Goal: Task Accomplishment & Management: Use online tool/utility

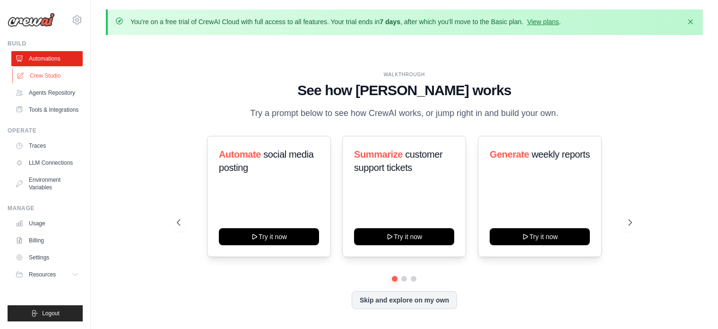
click at [44, 76] on link "Crew Studio" at bounding box center [47, 75] width 71 height 15
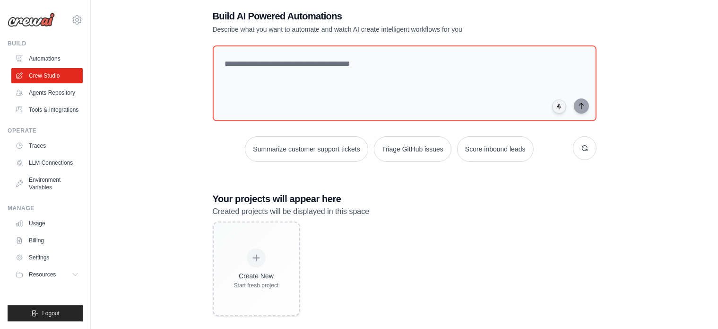
scroll to position [60, 0]
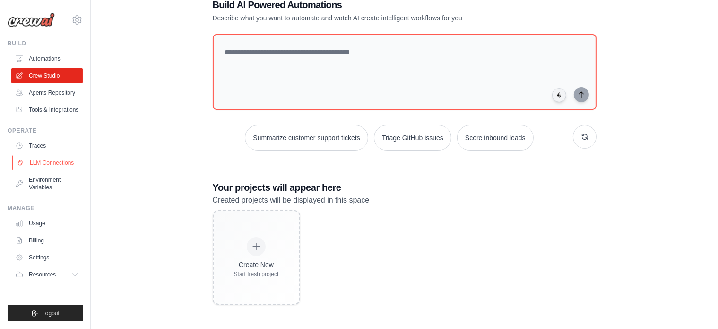
click at [46, 165] on link "LLM Connections" at bounding box center [47, 162] width 71 height 15
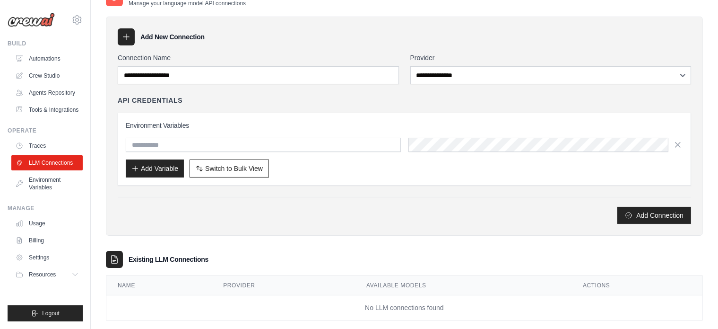
scroll to position [66, 0]
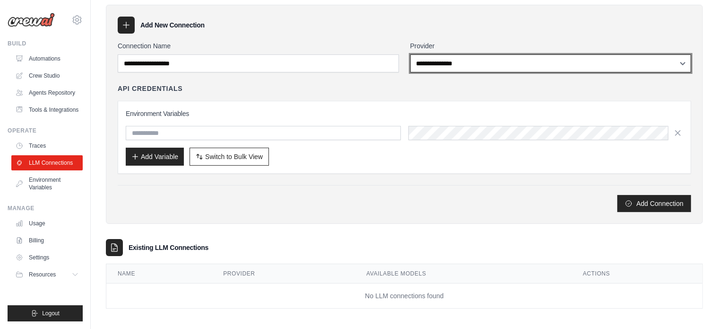
click at [472, 59] on select "**********" at bounding box center [550, 63] width 281 height 18
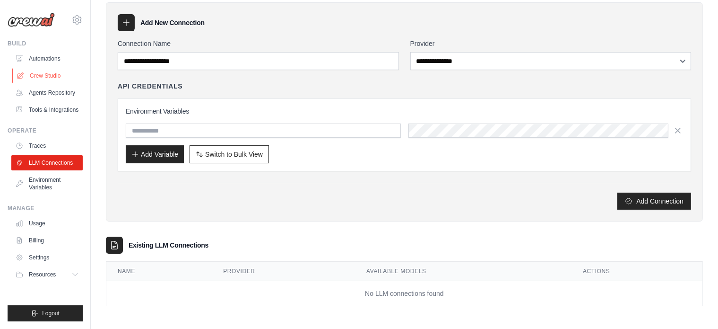
click at [47, 73] on link "Crew Studio" at bounding box center [47, 75] width 71 height 15
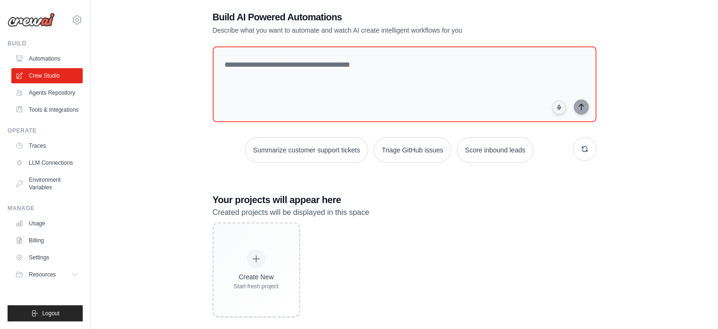
scroll to position [60, 0]
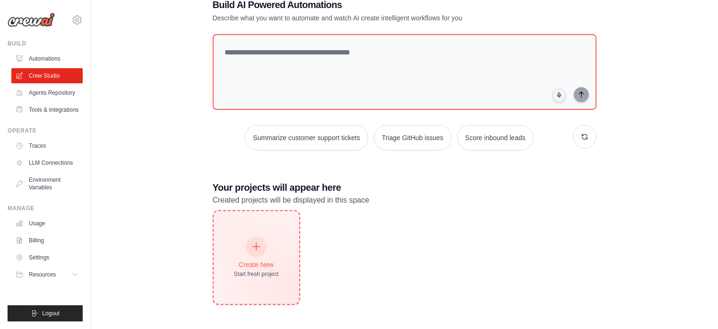
click at [267, 251] on div "Create New Start fresh project" at bounding box center [256, 257] width 45 height 41
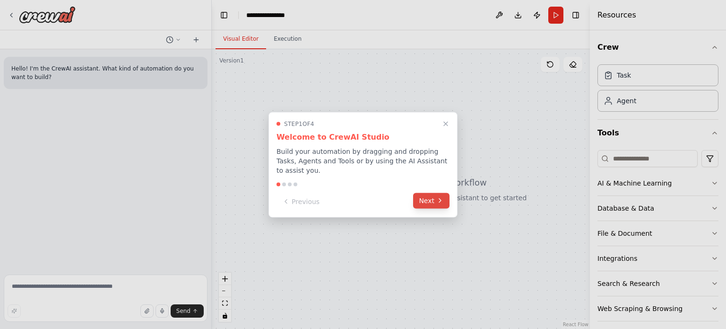
click at [432, 192] on button "Next" at bounding box center [431, 200] width 36 height 16
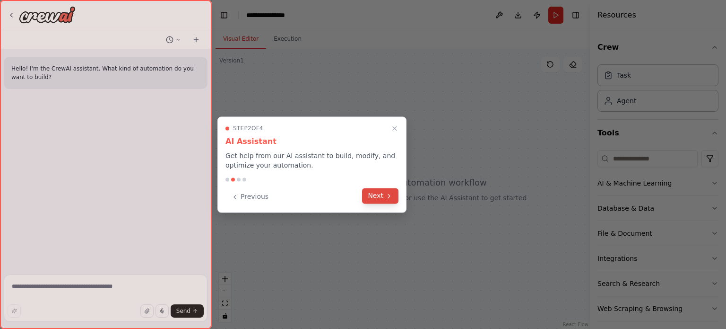
click at [387, 195] on icon at bounding box center [389, 196] width 8 height 8
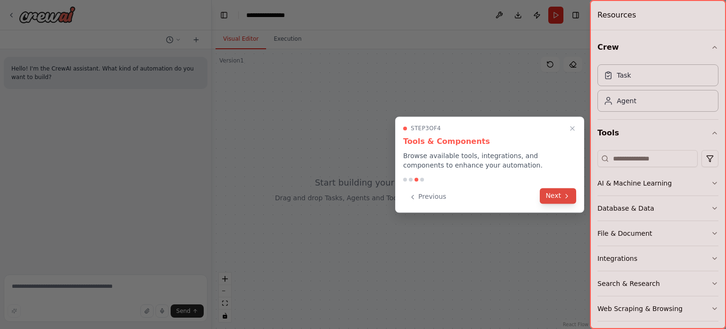
click at [564, 198] on icon at bounding box center [567, 196] width 8 height 8
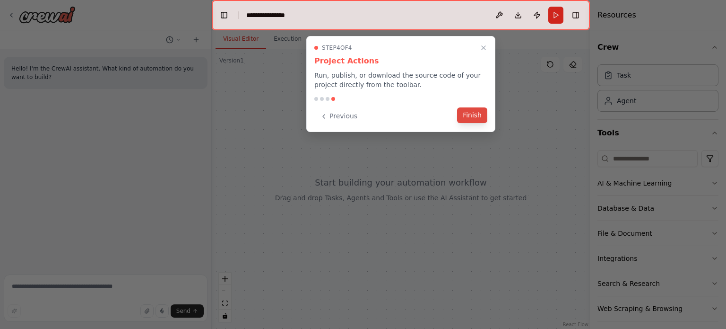
click at [471, 110] on button "Finish" at bounding box center [472, 115] width 30 height 16
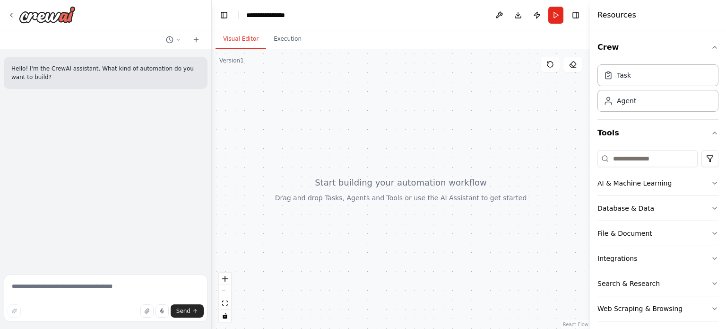
scroll to position [31, 0]
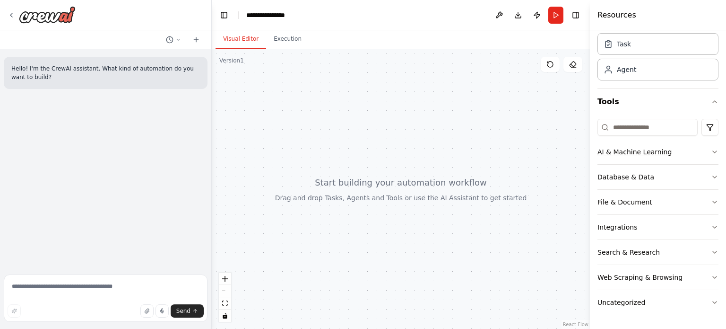
click at [711, 151] on icon "button" at bounding box center [715, 152] width 8 height 8
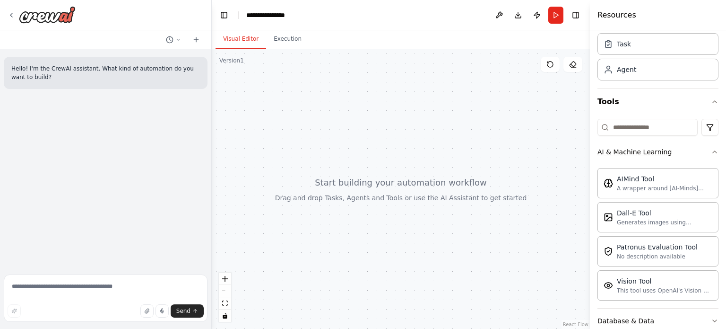
click at [711, 151] on icon "button" at bounding box center [715, 152] width 8 height 8
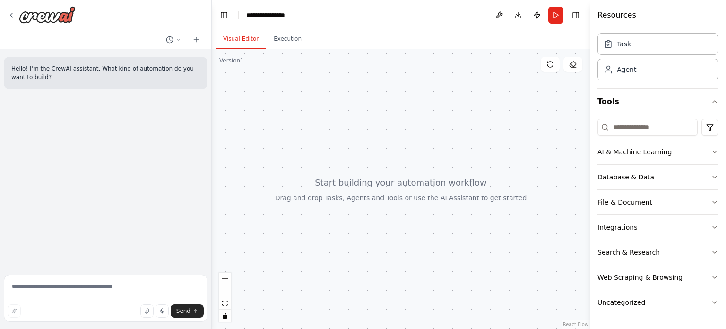
click at [711, 173] on icon "button" at bounding box center [715, 177] width 8 height 8
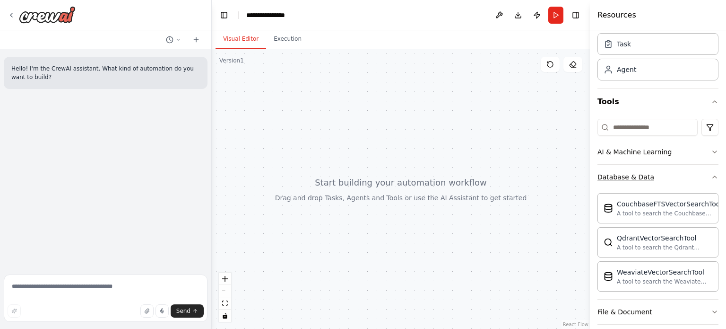
click at [711, 173] on icon "button" at bounding box center [715, 177] width 8 height 8
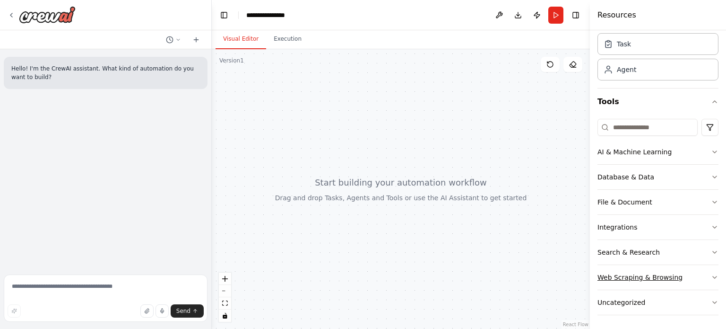
click at [711, 275] on icon "button" at bounding box center [715, 277] width 8 height 8
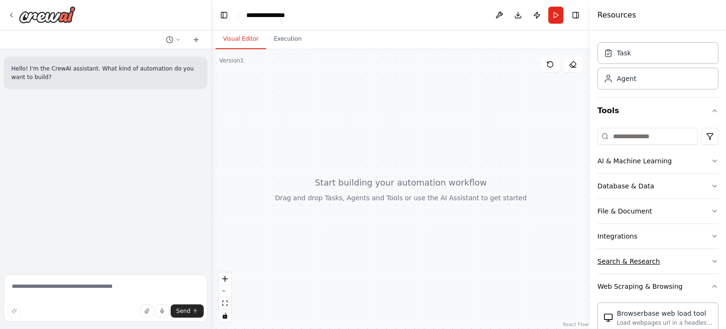
scroll to position [23, 0]
click at [711, 282] on icon "button" at bounding box center [715, 286] width 8 height 8
click at [607, 112] on button "Tools" at bounding box center [657, 110] width 121 height 26
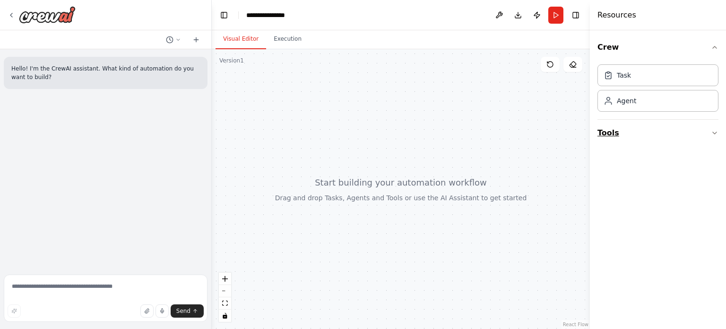
click at [609, 125] on button "Tools" at bounding box center [657, 133] width 121 height 26
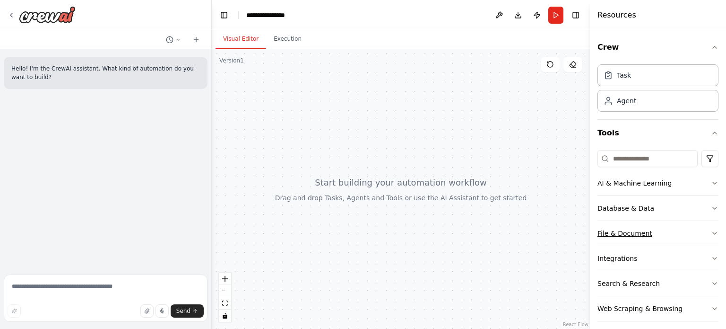
scroll to position [31, 0]
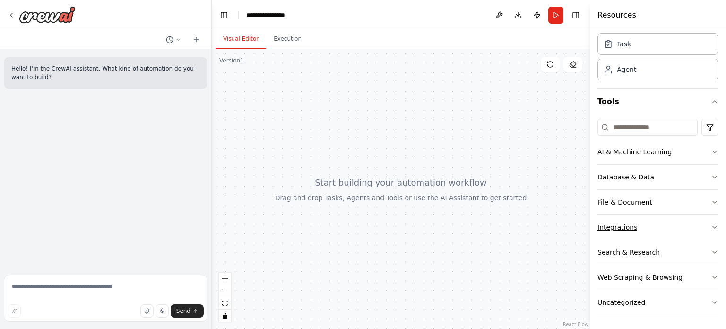
click at [623, 223] on div "Integrations" at bounding box center [617, 226] width 40 height 9
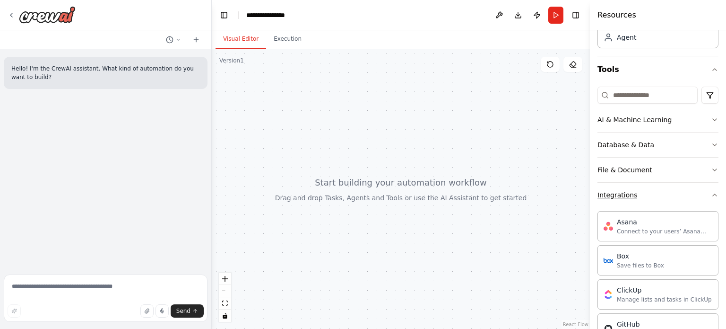
click at [623, 196] on div "Integrations" at bounding box center [617, 194] width 40 height 9
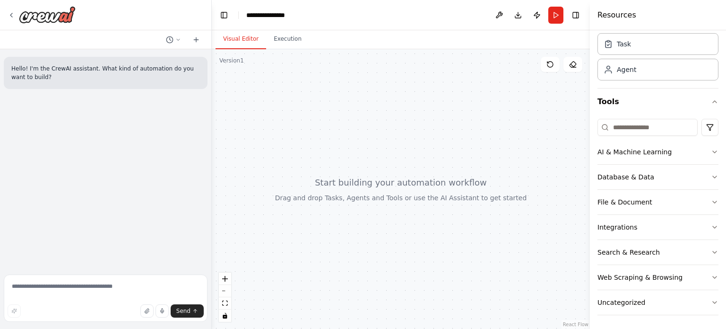
scroll to position [0, 0]
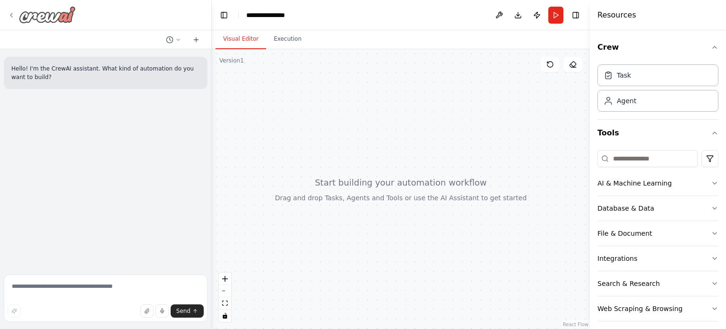
click at [13, 13] on icon at bounding box center [12, 15] width 8 height 8
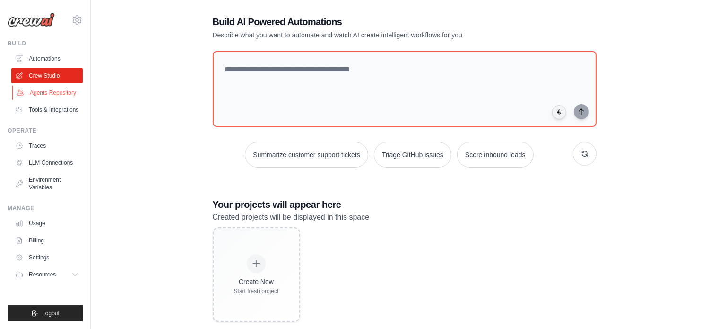
click at [53, 96] on link "Agents Repository" at bounding box center [47, 92] width 71 height 15
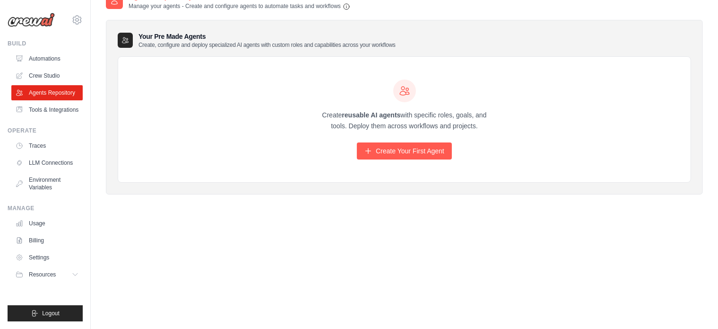
scroll to position [51, 0]
click at [40, 107] on link "Tools & Integrations" at bounding box center [47, 109] width 71 height 15
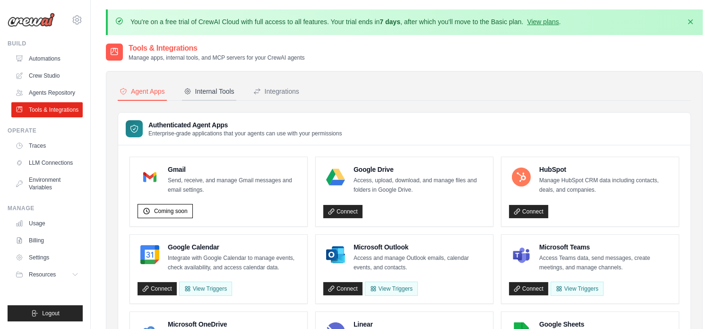
click at [213, 96] on button "Internal Tools" at bounding box center [209, 92] width 54 height 18
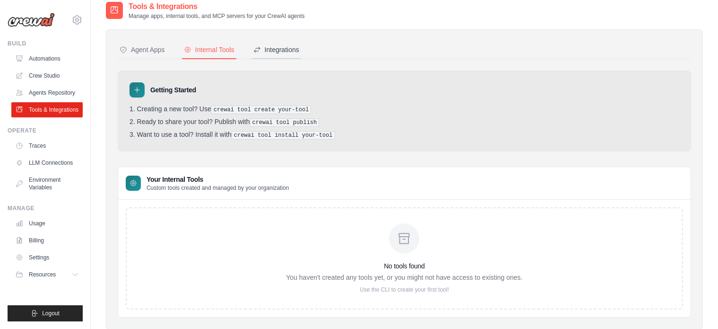
scroll to position [42, 0]
click at [282, 46] on div "Integrations" at bounding box center [276, 49] width 46 height 9
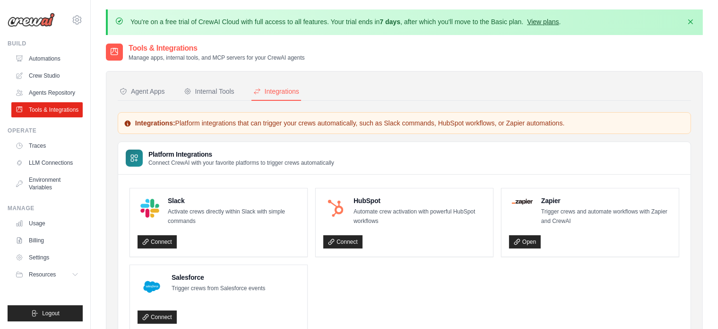
click at [550, 18] on link "View plans" at bounding box center [543, 22] width 32 height 8
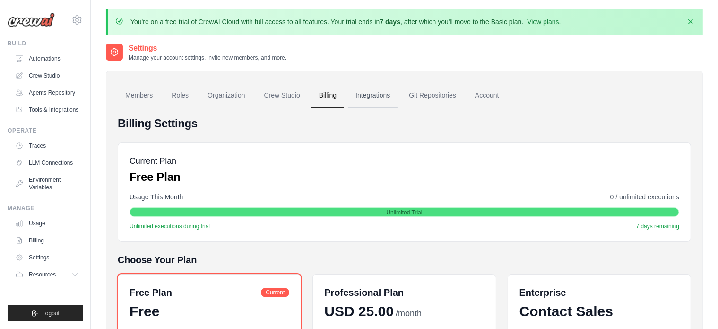
click at [377, 95] on link "Integrations" at bounding box center [373, 96] width 50 height 26
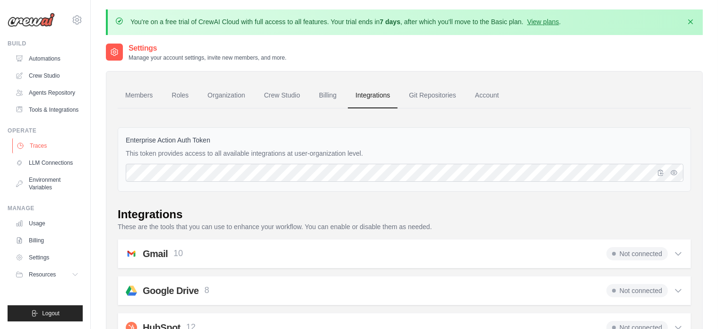
click at [42, 144] on link "Traces" at bounding box center [47, 145] width 71 height 15
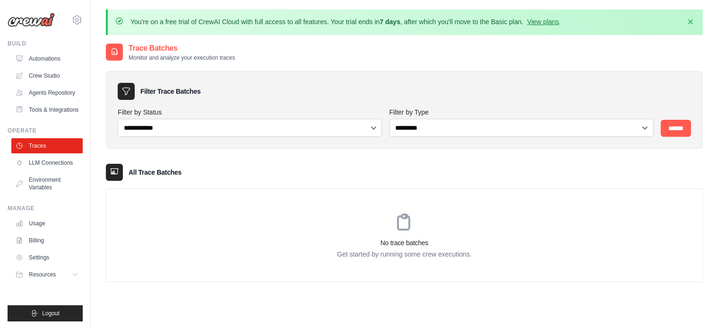
scroll to position [52, 0]
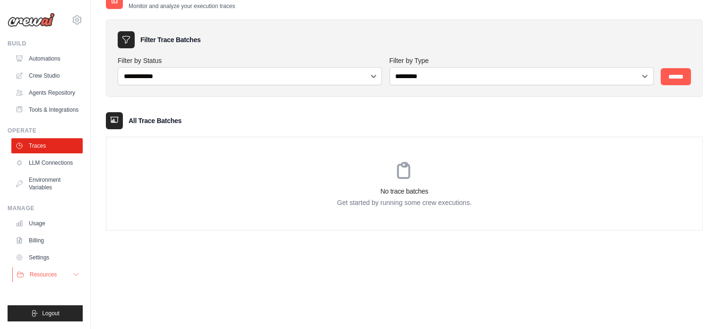
click at [61, 273] on button "Resources" at bounding box center [47, 274] width 71 height 15
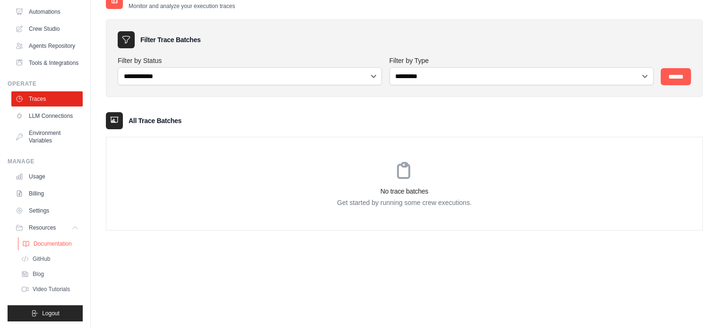
click at [41, 245] on span "Documentation" at bounding box center [53, 244] width 38 height 8
click at [43, 121] on link "LLM Connections" at bounding box center [47, 115] width 71 height 15
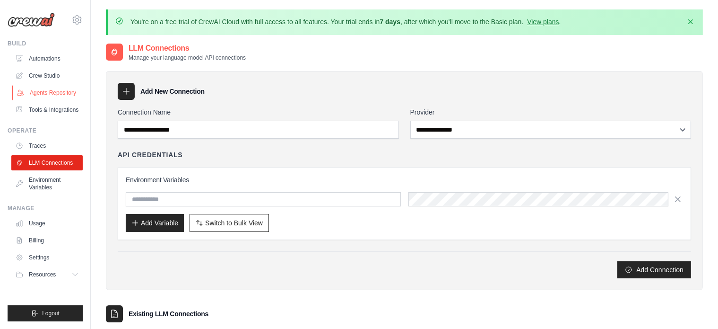
click at [55, 93] on link "Agents Repository" at bounding box center [47, 92] width 71 height 15
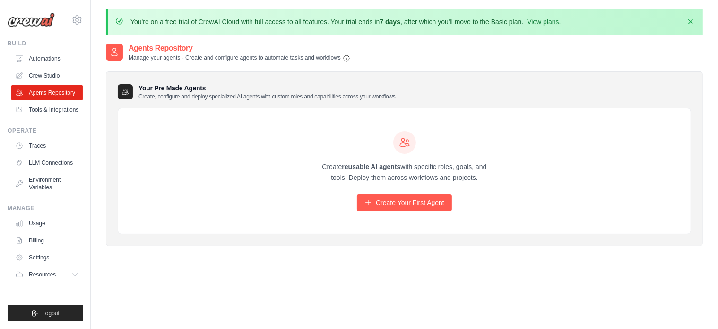
scroll to position [52, 0]
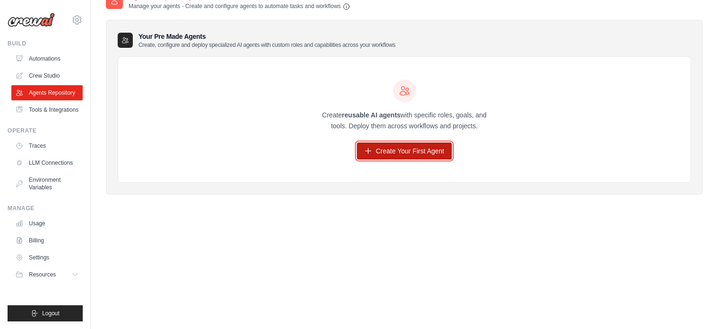
click at [375, 145] on link "Create Your First Agent" at bounding box center [404, 150] width 95 height 17
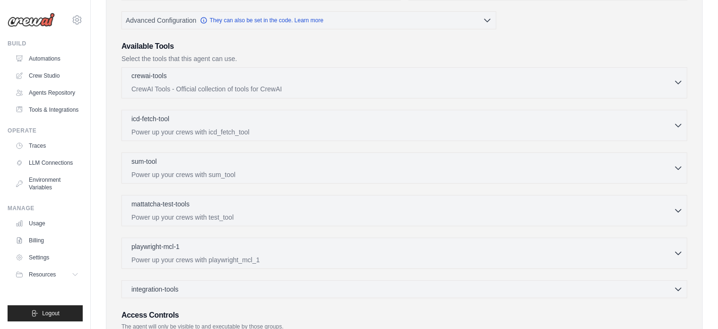
scroll to position [229, 0]
click at [251, 84] on p "CrewAI Tools - Official collection of tools for CrewAI" at bounding box center [402, 88] width 542 height 9
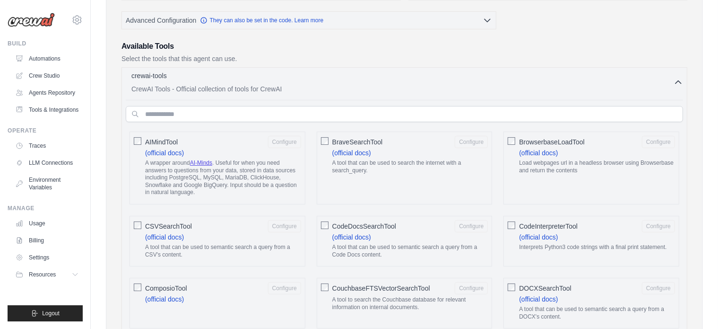
click at [251, 84] on p "CrewAI Tools - Official collection of tools for CrewAI" at bounding box center [402, 88] width 542 height 9
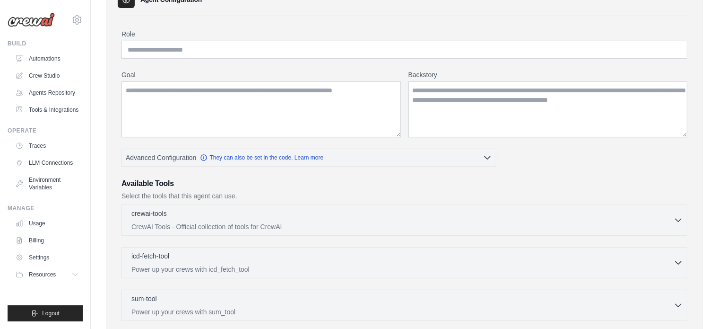
scroll to position [94, 0]
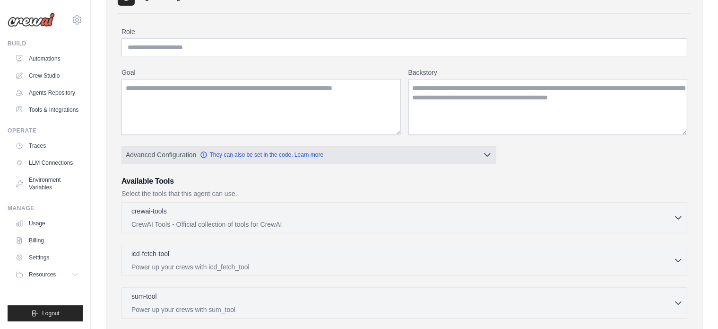
click at [488, 153] on icon "button" at bounding box center [487, 154] width 9 height 9
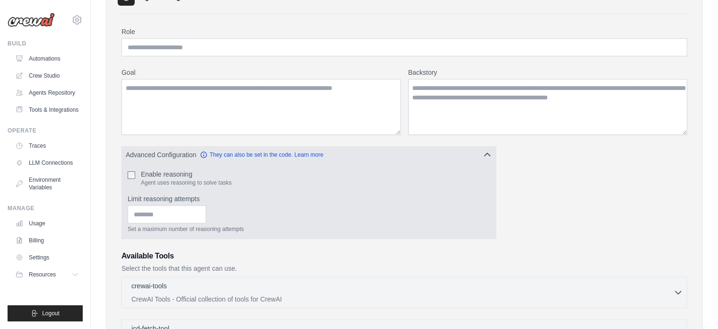
click at [488, 153] on icon "button" at bounding box center [488, 154] width 6 height 3
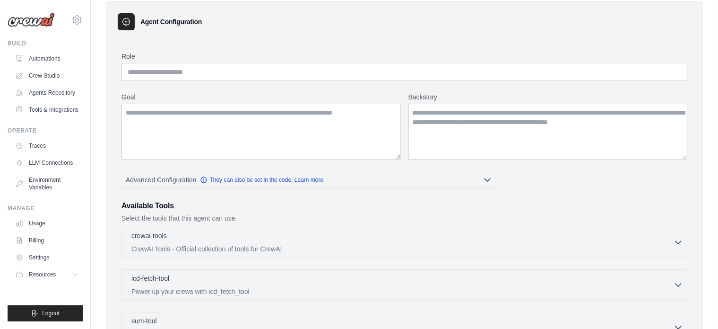
scroll to position [42, 0]
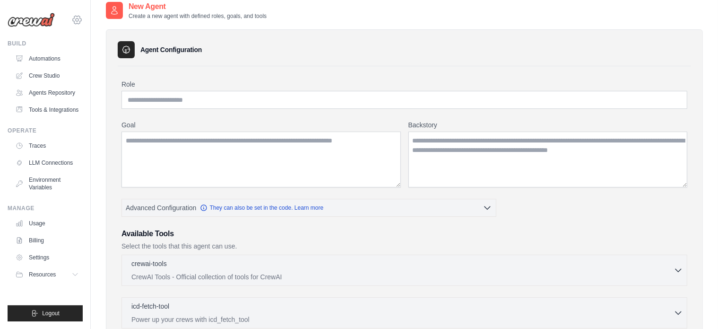
click at [76, 21] on icon at bounding box center [77, 19] width 3 height 3
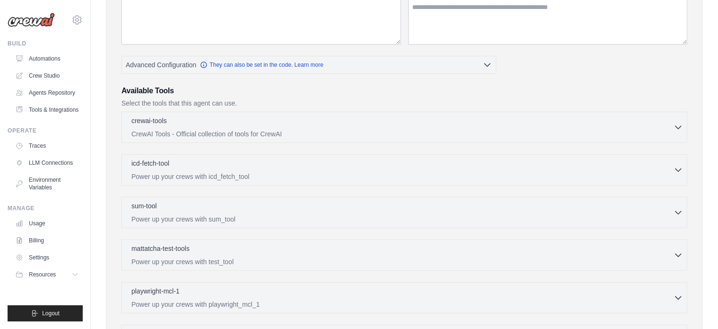
scroll to position [183, 0]
click at [49, 111] on link "Tools & Integrations" at bounding box center [47, 109] width 71 height 15
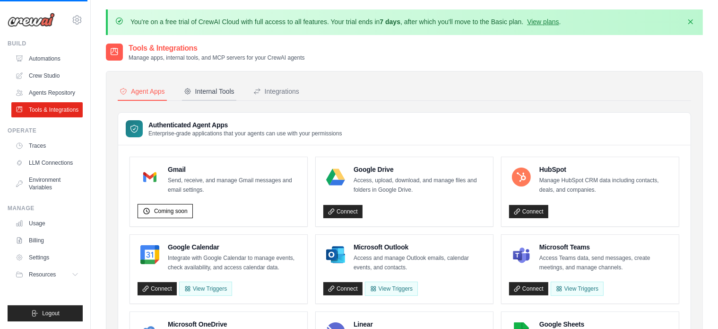
click at [227, 90] on div "Internal Tools" at bounding box center [209, 91] width 51 height 9
click at [223, 89] on div "Internal Tools" at bounding box center [209, 91] width 51 height 9
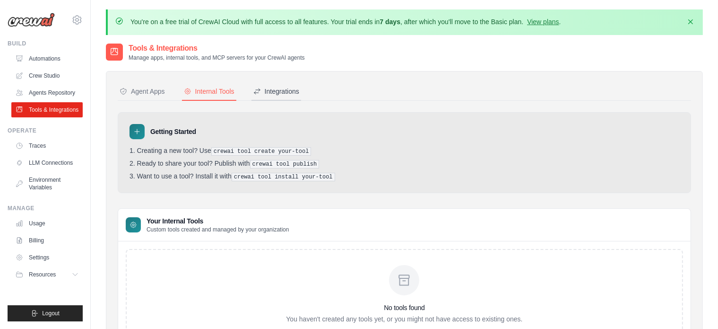
click at [279, 90] on div "Integrations" at bounding box center [276, 91] width 46 height 9
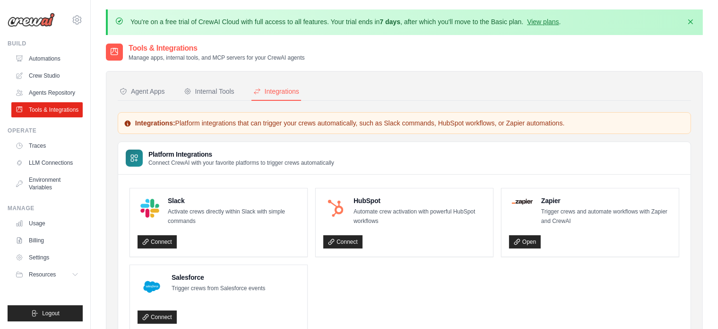
scroll to position [52, 0]
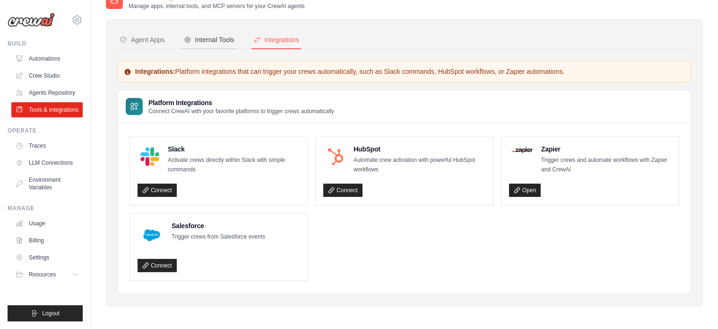
click at [213, 35] on div "Internal Tools" at bounding box center [209, 39] width 51 height 9
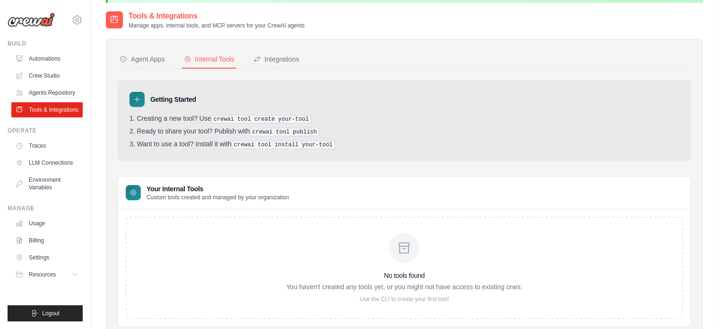
scroll to position [63, 0]
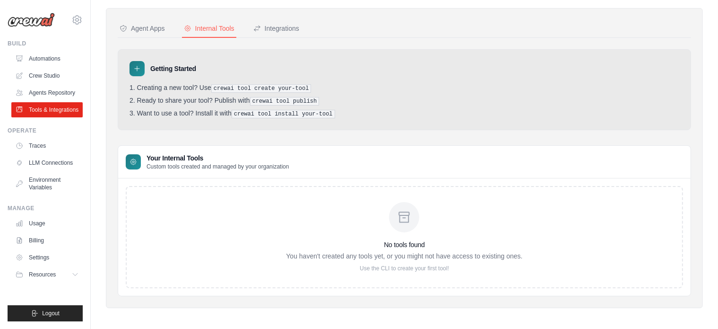
click at [404, 266] on p "Use the CLI to create your first tool!" at bounding box center [404, 268] width 236 height 8
